Goal: Entertainment & Leisure: Consume media (video, audio)

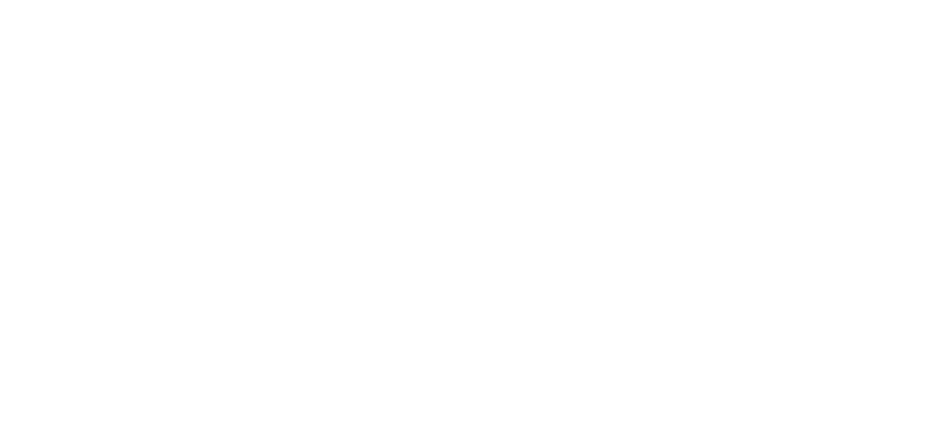
click at [881, 0] on html at bounding box center [474, 0] width 949 height 0
click at [879, 0] on html at bounding box center [474, 0] width 949 height 0
click at [874, 0] on html at bounding box center [474, 0] width 949 height 0
click at [876, 0] on html at bounding box center [474, 0] width 949 height 0
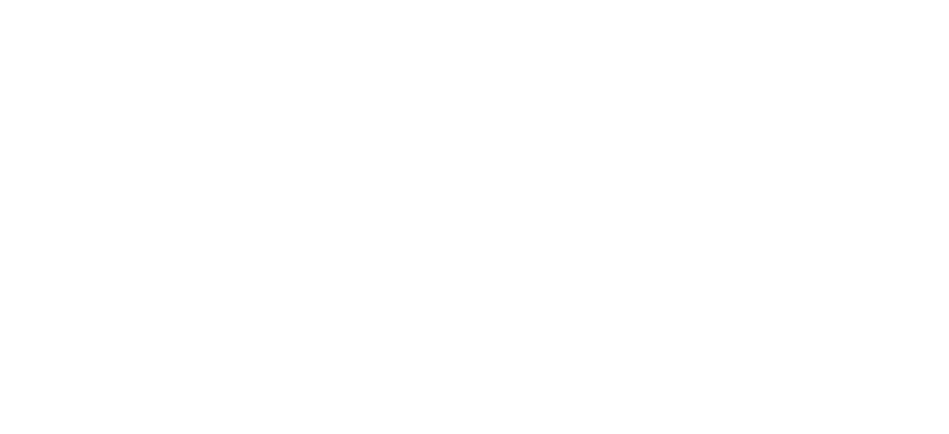
click at [882, 0] on html at bounding box center [474, 0] width 949 height 0
